Goal: Task Accomplishment & Management: Manage account settings

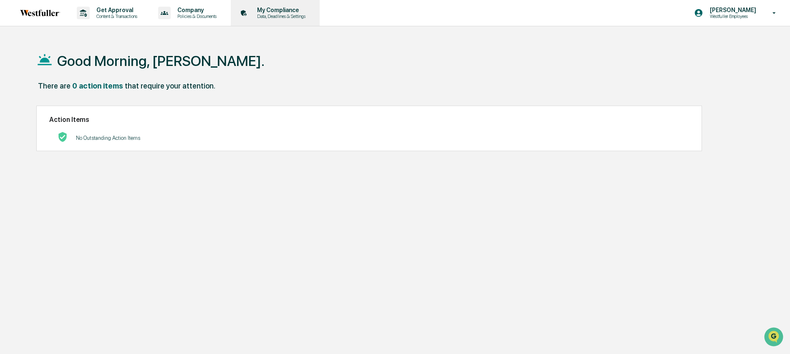
click at [304, 17] on p "Data, Deadlines & Settings" at bounding box center [279, 16] width 59 height 6
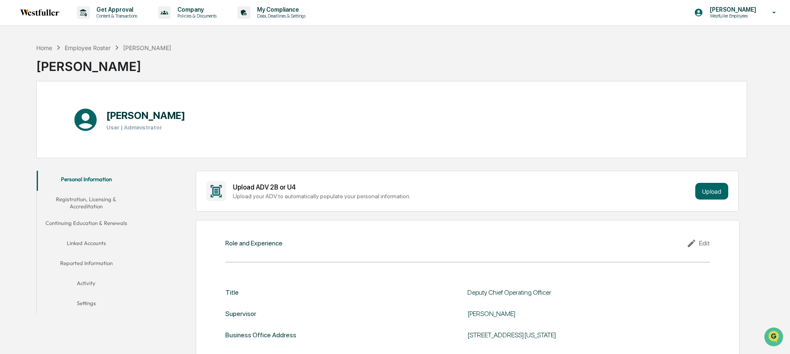
scroll to position [2, 0]
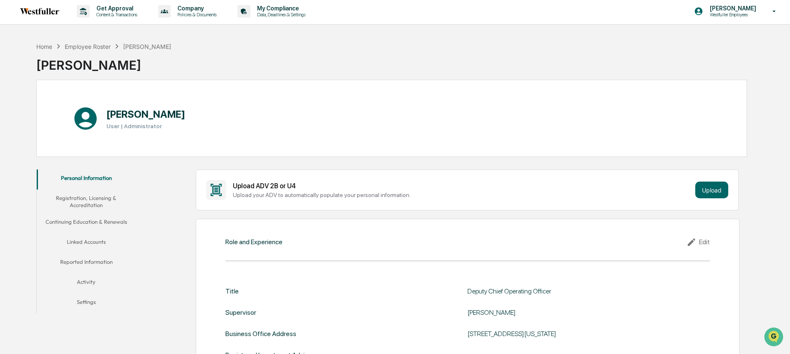
click at [98, 239] on button "Linked Accounts" at bounding box center [86, 243] width 99 height 20
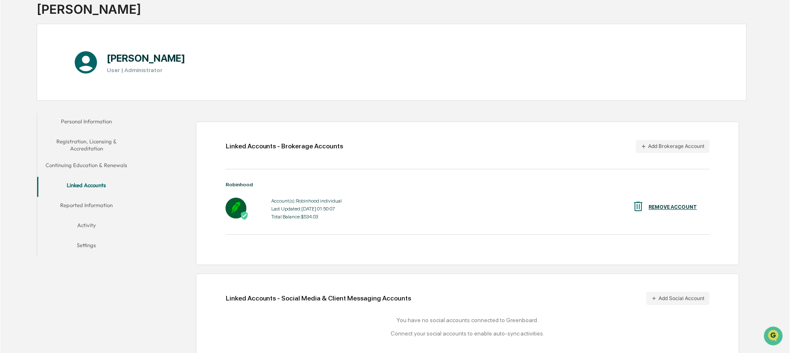
scroll to position [75, 0]
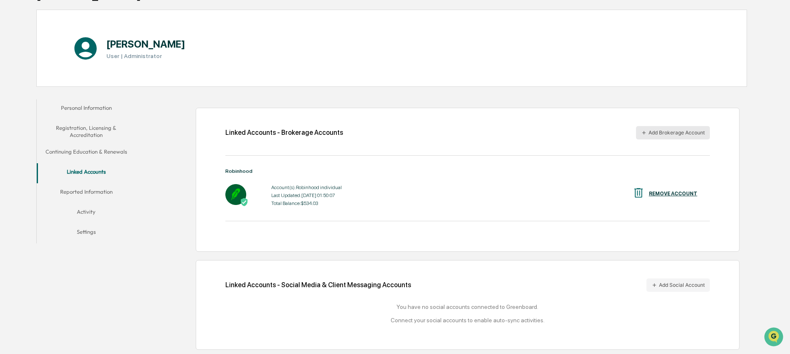
click at [652, 134] on button "Add Brokerage Account" at bounding box center [673, 132] width 74 height 13
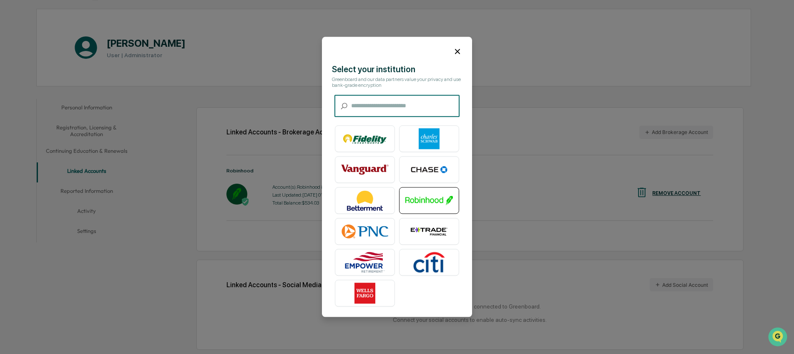
click at [427, 206] on img at bounding box center [429, 200] width 48 height 21
